Goal: Transaction & Acquisition: Book appointment/travel/reservation

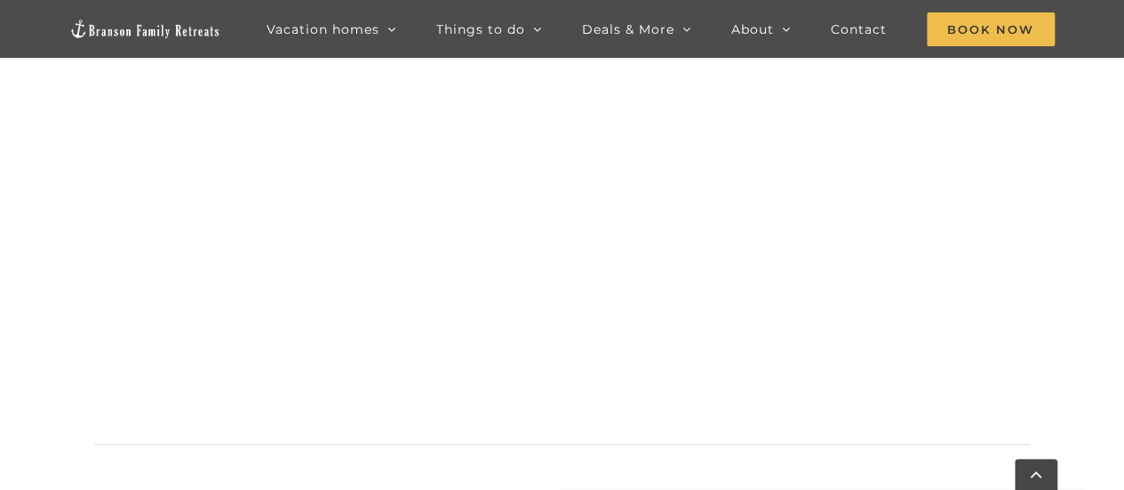
scroll to position [1098, 0]
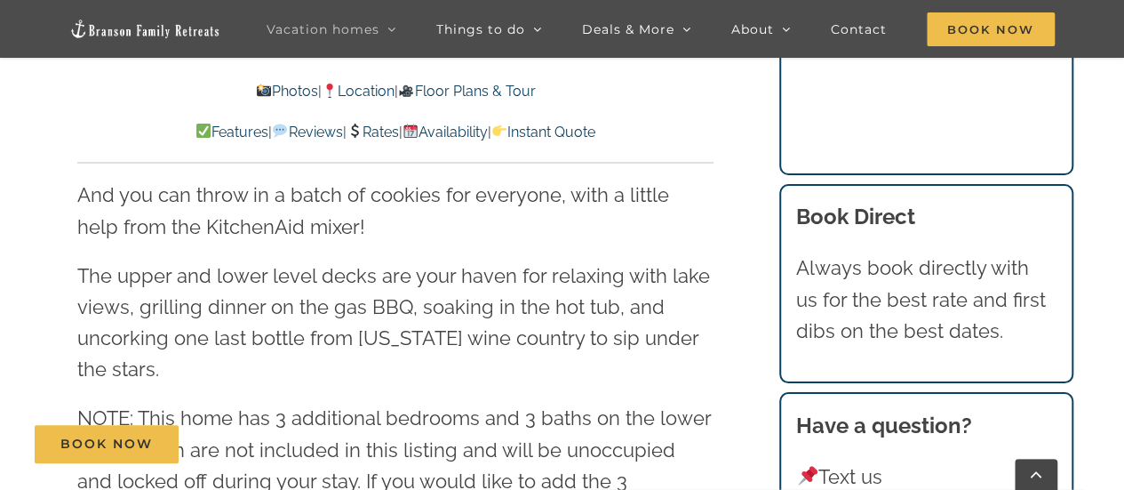
click at [367, 139] on link "Rates" at bounding box center [373, 132] width 52 height 17
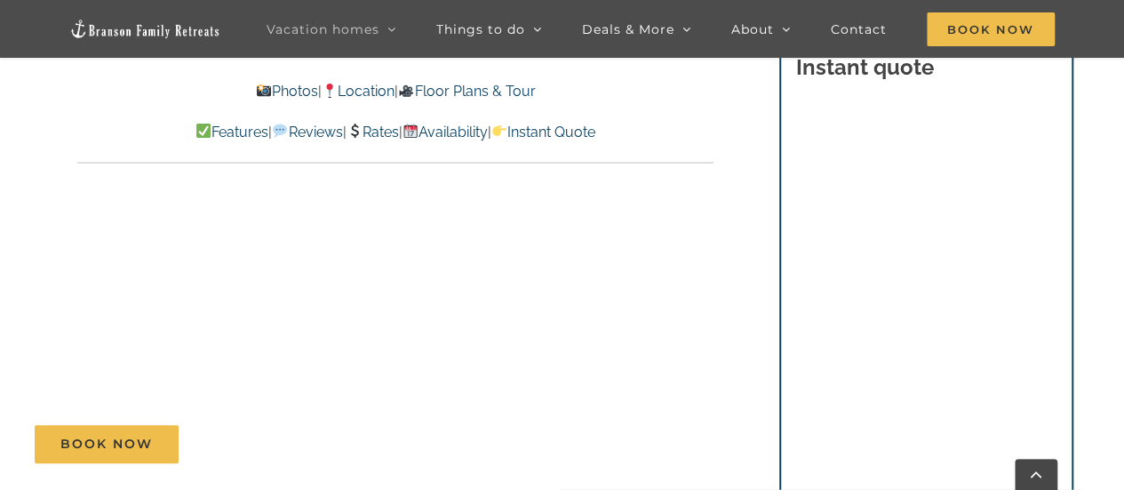
scroll to position [11389, 0]
